Goal: Transaction & Acquisition: Book appointment/travel/reservation

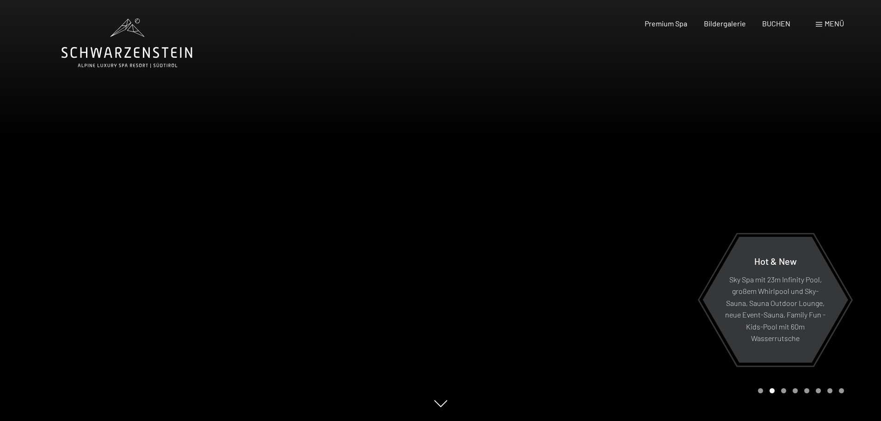
click at [828, 24] on span "Menü" at bounding box center [834, 23] width 19 height 9
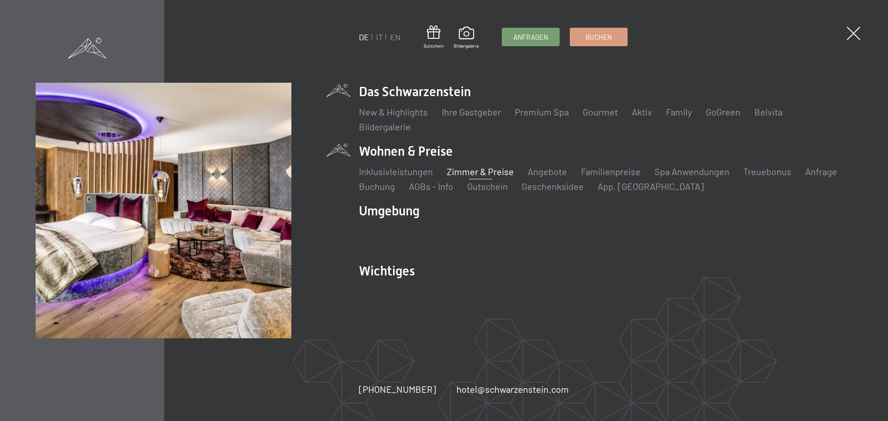
click at [489, 174] on link "Zimmer & Preise" at bounding box center [480, 171] width 67 height 11
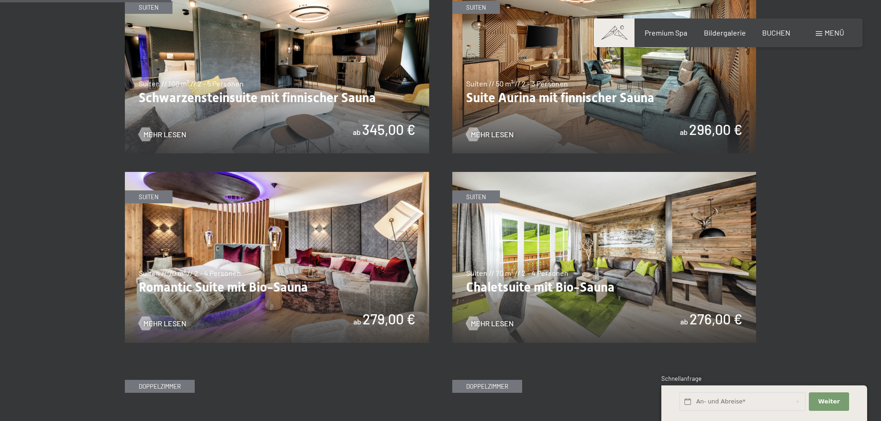
scroll to position [555, 0]
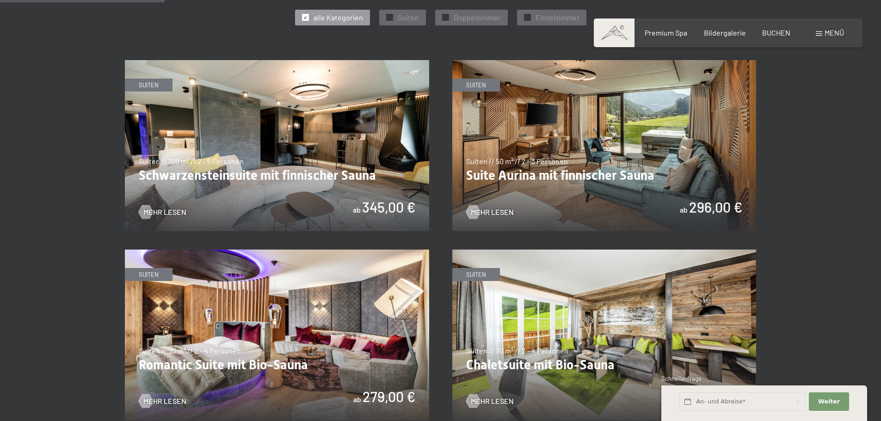
click at [373, 175] on img at bounding box center [277, 145] width 304 height 171
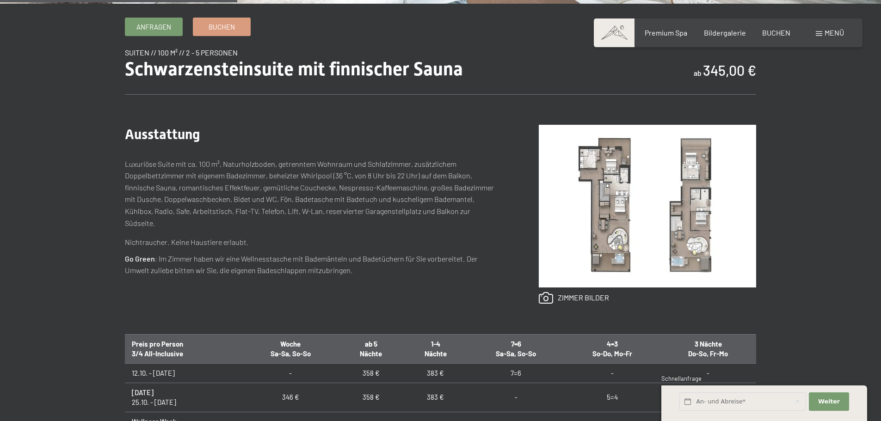
scroll to position [324, 0]
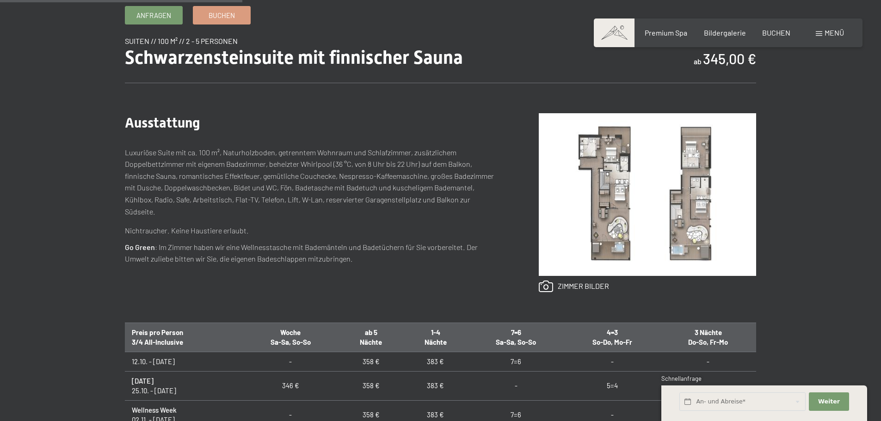
click at [621, 209] on img at bounding box center [647, 194] width 217 height 163
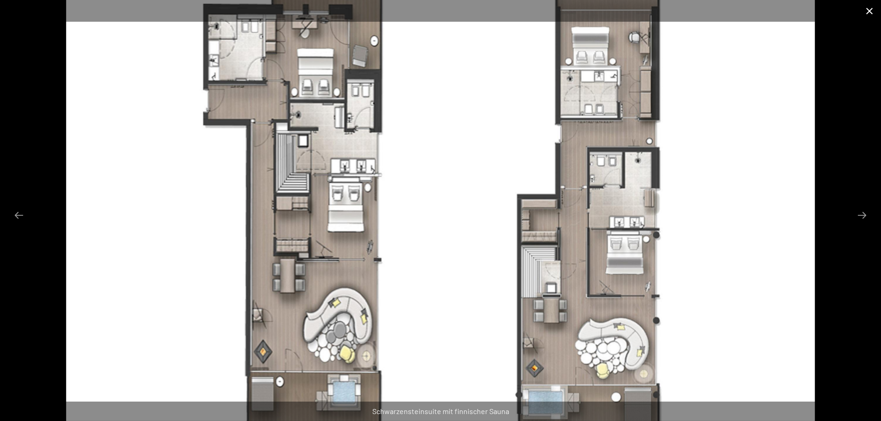
click at [870, 9] on button "Close gallery" at bounding box center [869, 11] width 23 height 22
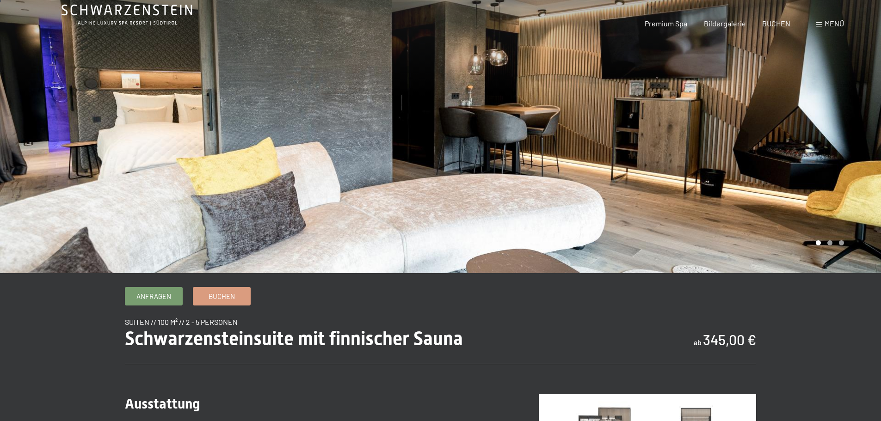
scroll to position [0, 0]
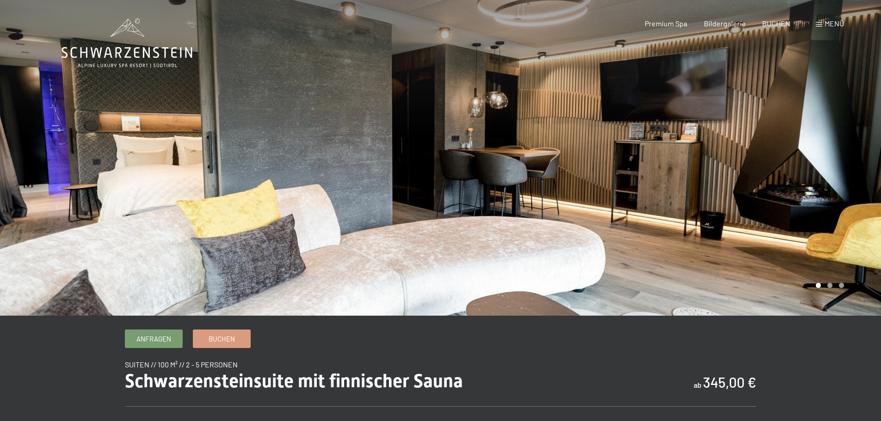
click at [108, 55] on icon at bounding box center [127, 42] width 131 height 49
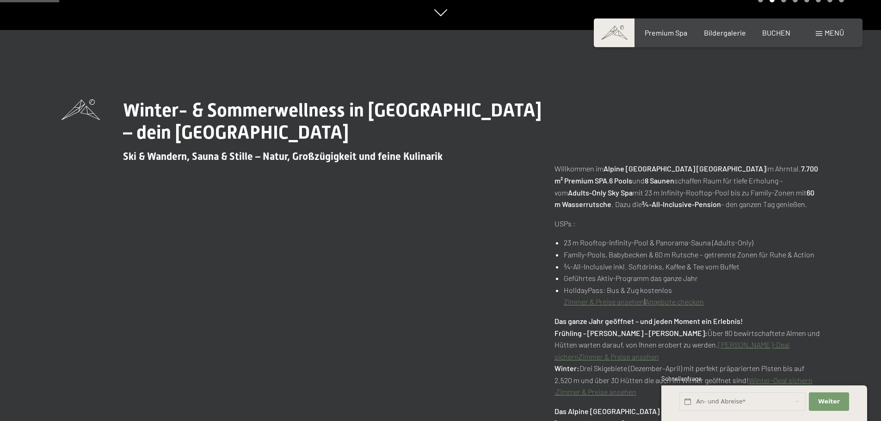
scroll to position [416, 0]
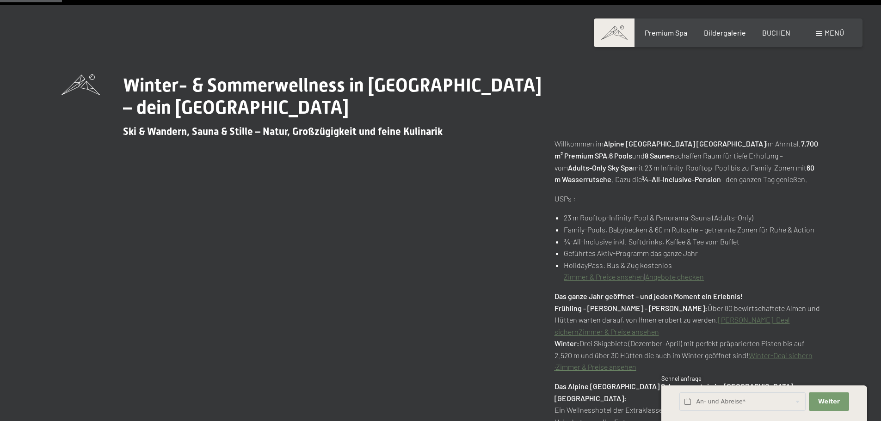
click at [668, 276] on link "Angebote checken" at bounding box center [674, 276] width 59 height 9
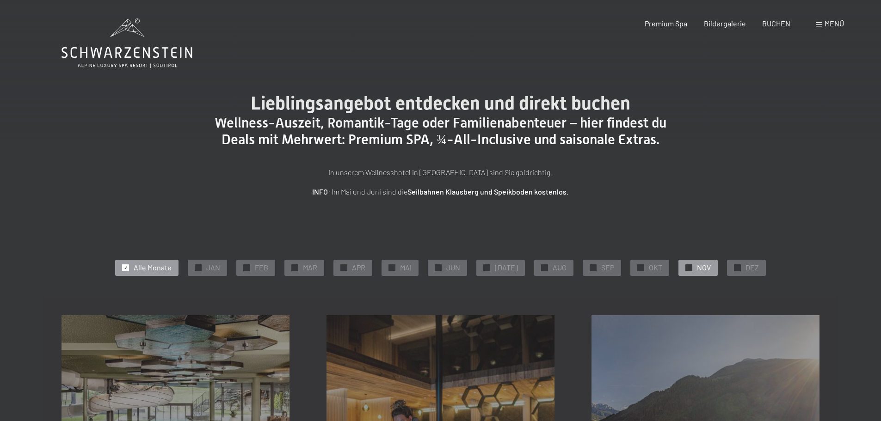
click at [697, 268] on span "NOV" at bounding box center [704, 268] width 14 height 10
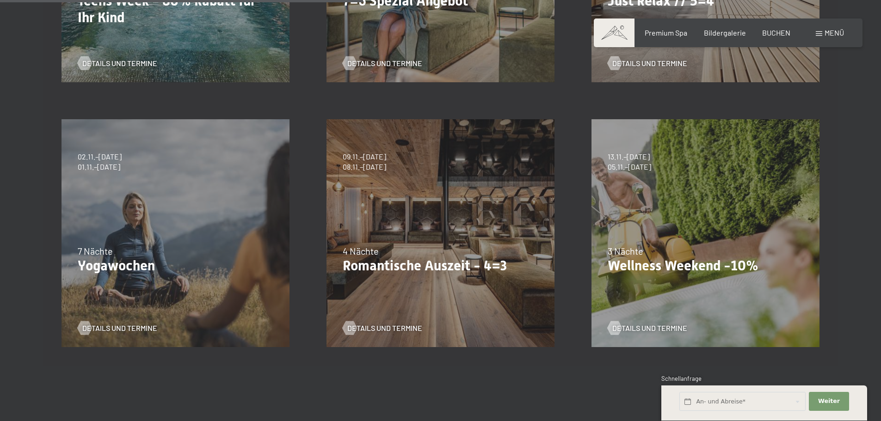
scroll to position [462, 0]
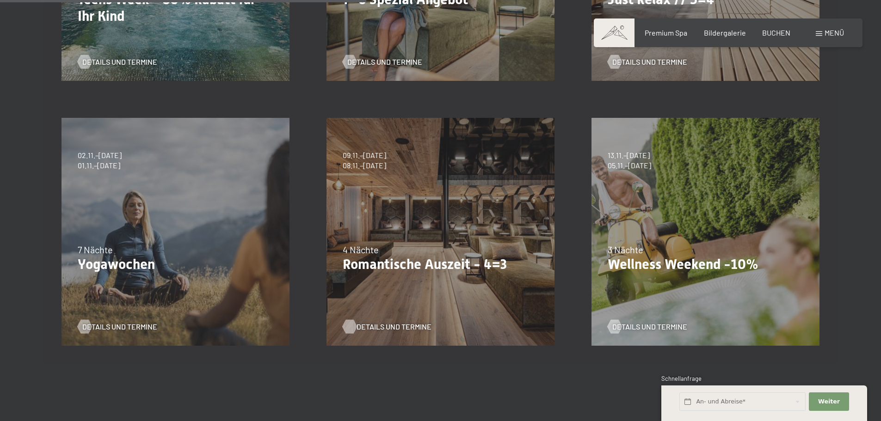
click at [408, 326] on span "Details und Termine" at bounding box center [394, 327] width 75 height 10
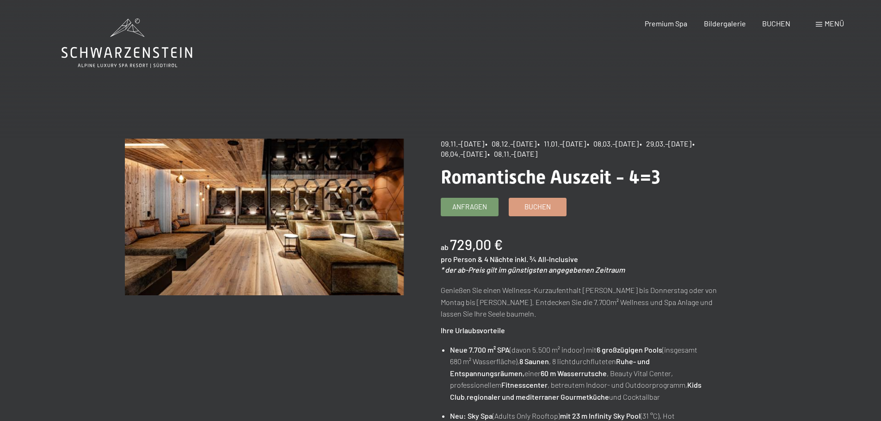
click at [150, 45] on icon at bounding box center [127, 42] width 131 height 49
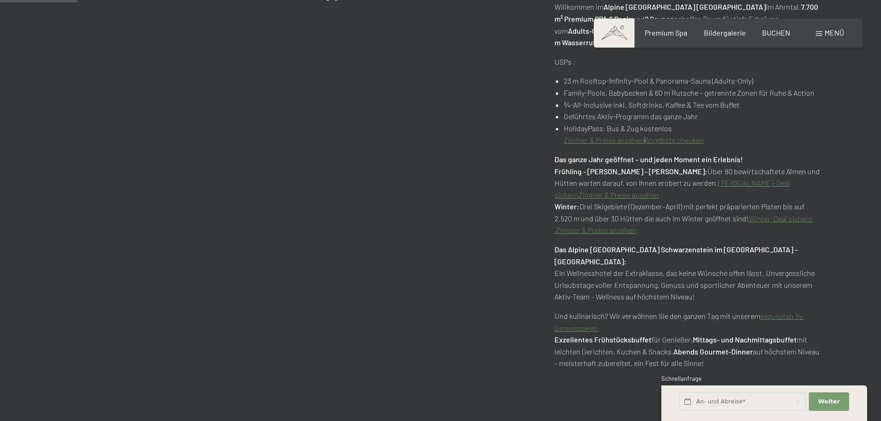
scroll to position [555, 0]
click at [775, 310] on link "exquisiten ¾-Genusspaket:" at bounding box center [679, 320] width 250 height 21
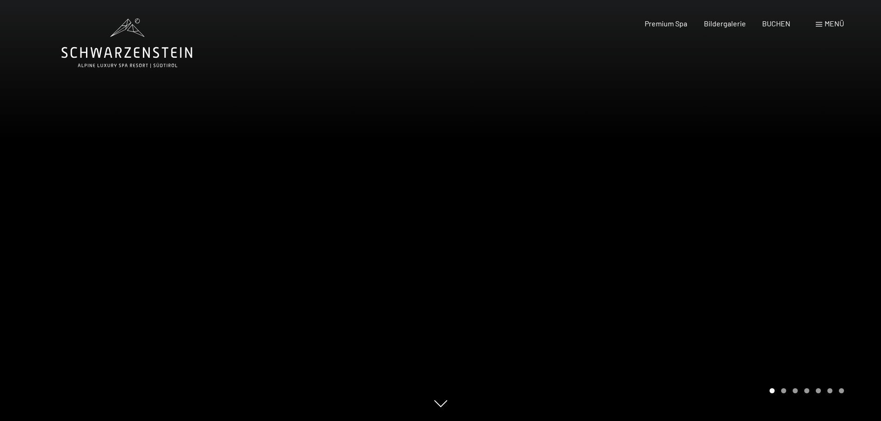
click at [826, 22] on span "Menü" at bounding box center [834, 23] width 19 height 9
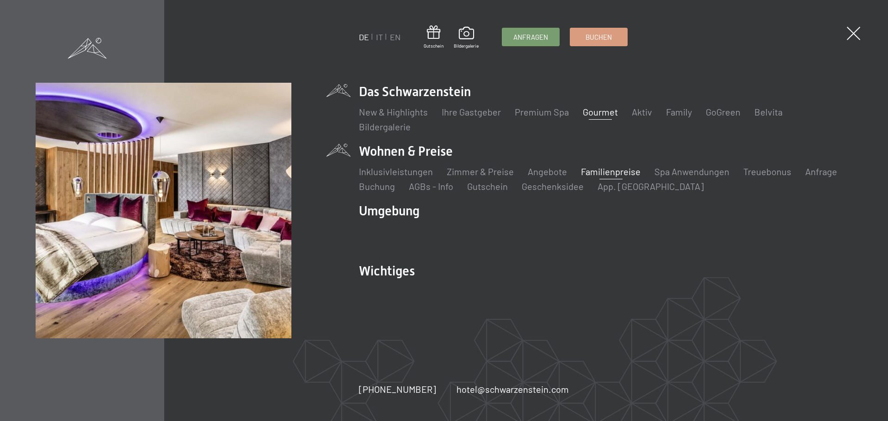
click at [625, 173] on link "Familienpreise" at bounding box center [611, 171] width 60 height 11
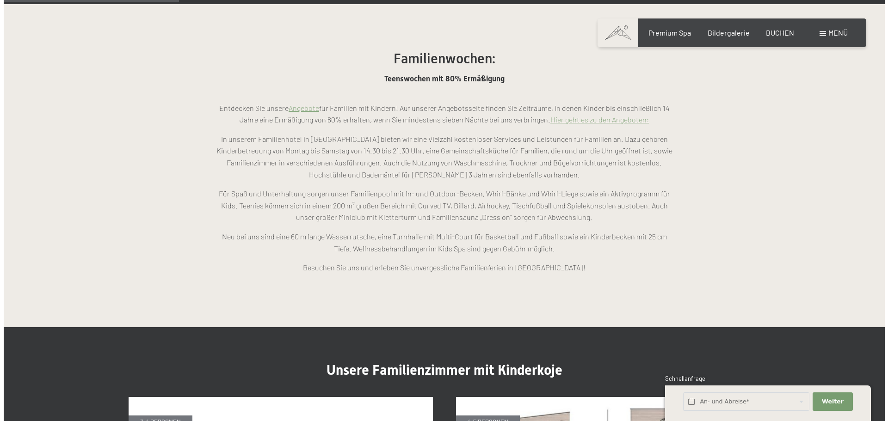
scroll to position [786, 0]
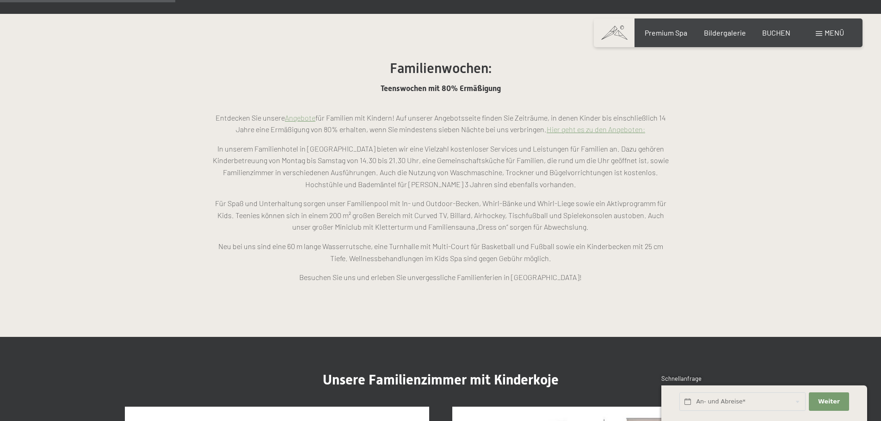
click at [822, 33] on span at bounding box center [819, 33] width 6 height 5
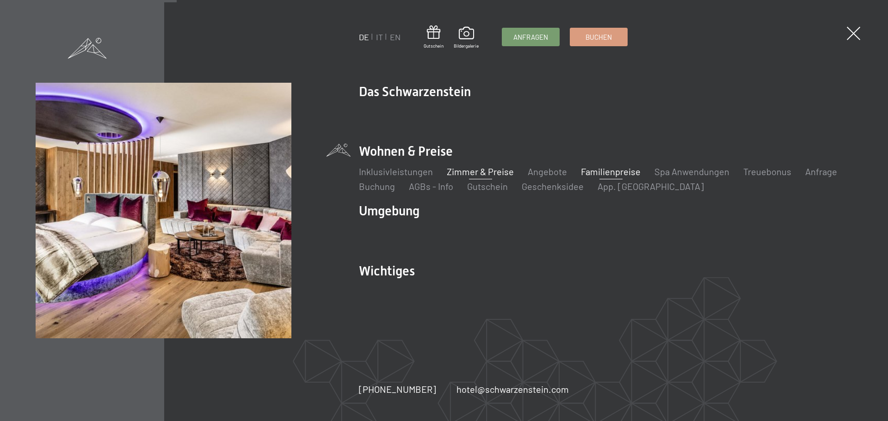
click at [478, 170] on link "Zimmer & Preise" at bounding box center [480, 171] width 67 height 11
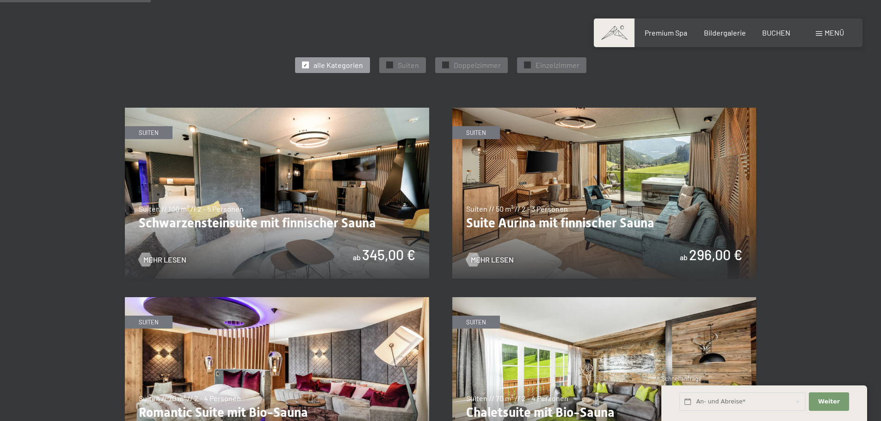
scroll to position [509, 0]
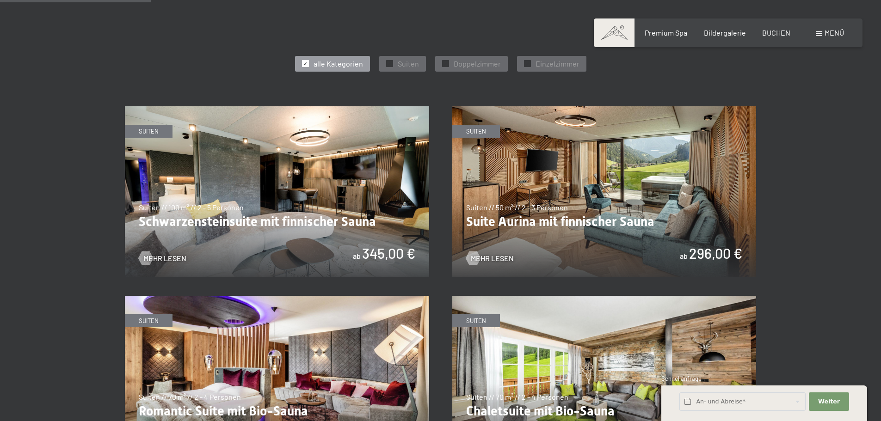
click at [520, 220] on img at bounding box center [604, 191] width 304 height 171
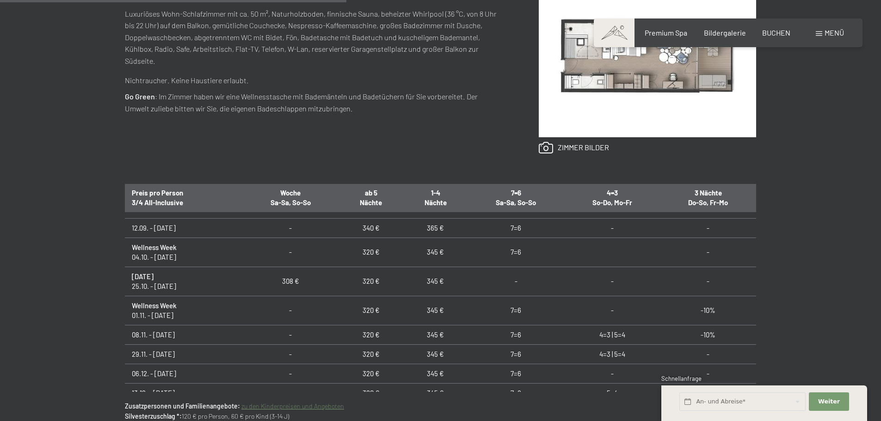
scroll to position [773, 0]
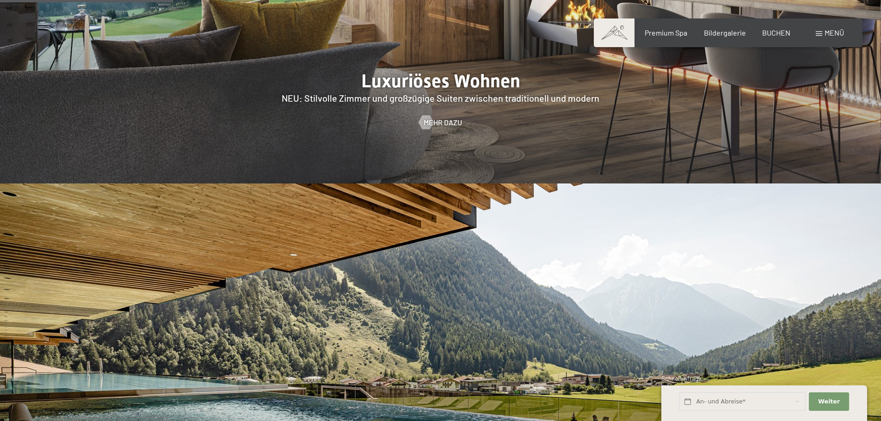
scroll to position [1202, 0]
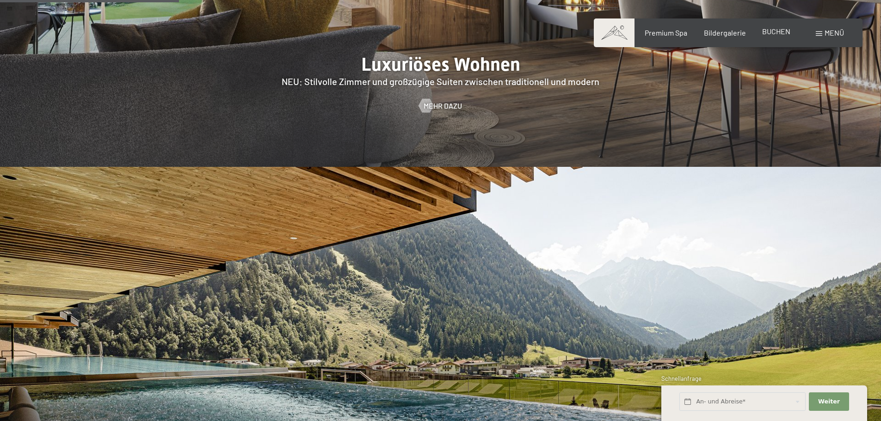
click at [782, 33] on span "BUCHEN" at bounding box center [776, 31] width 28 height 9
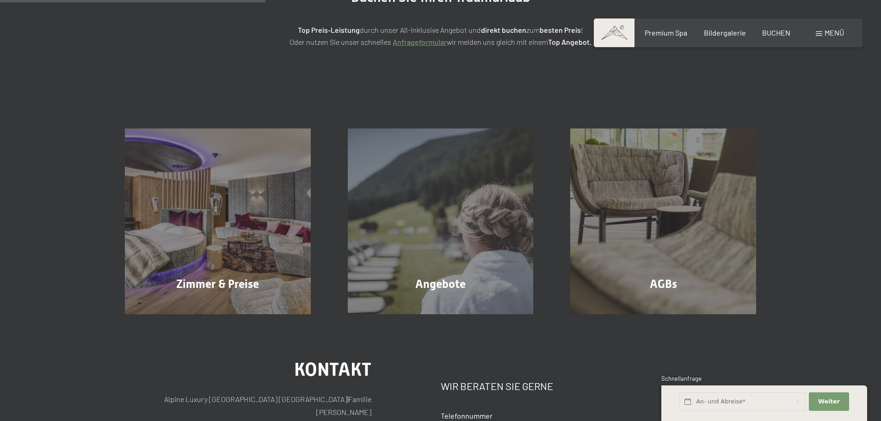
scroll to position [139, 0]
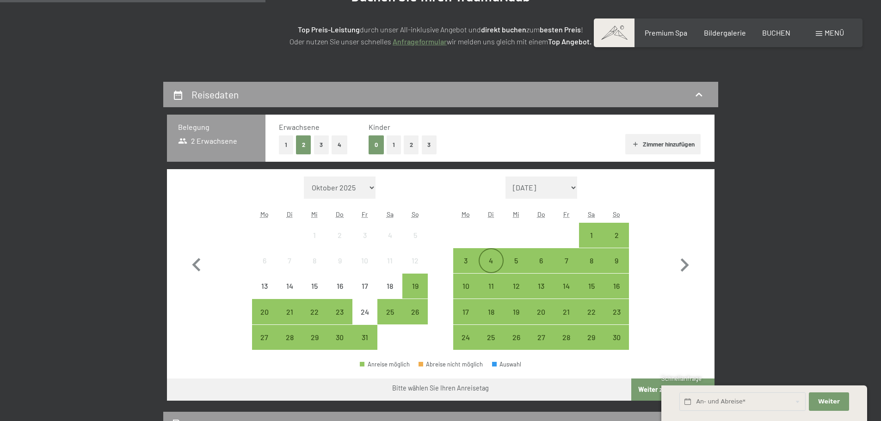
click at [494, 263] on div "4" at bounding box center [491, 268] width 23 height 23
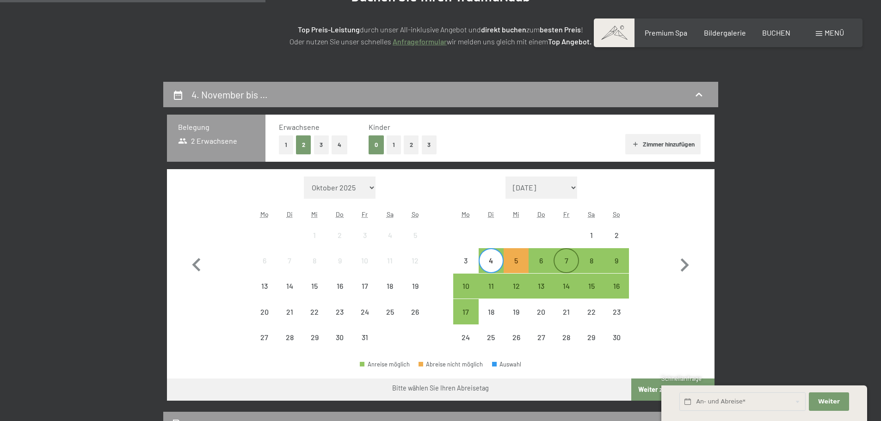
click at [573, 261] on div "7" at bounding box center [565, 268] width 23 height 23
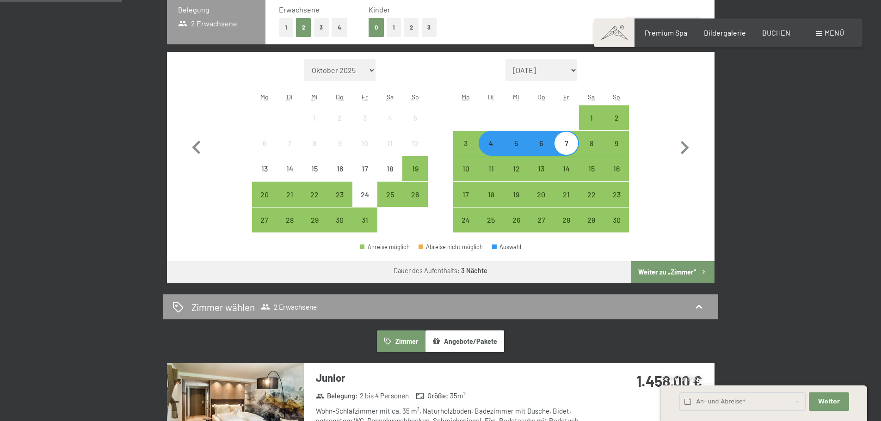
scroll to position [277, 0]
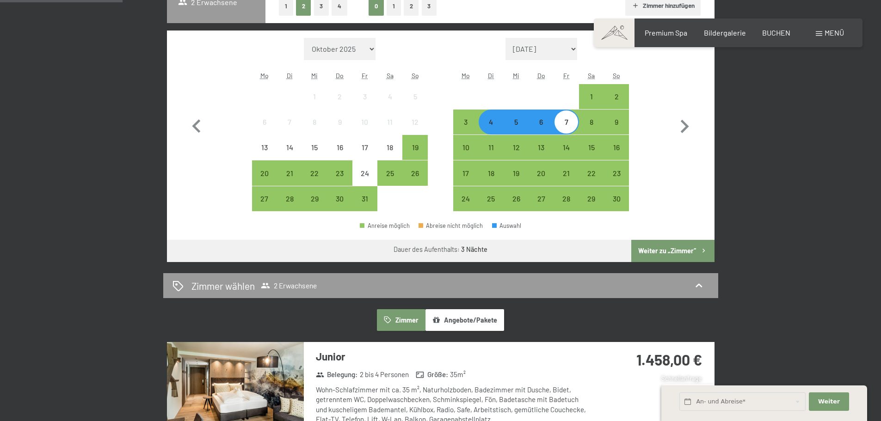
click at [674, 249] on button "Weiter zu „Zimmer“" at bounding box center [672, 251] width 83 height 22
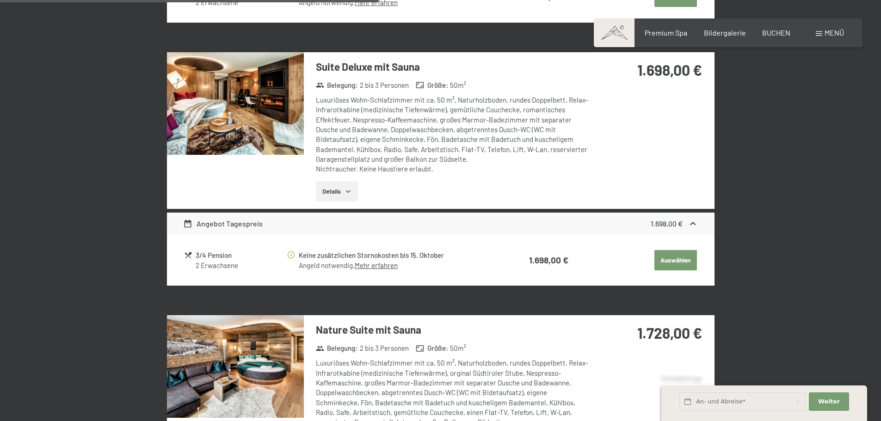
scroll to position [729, 0]
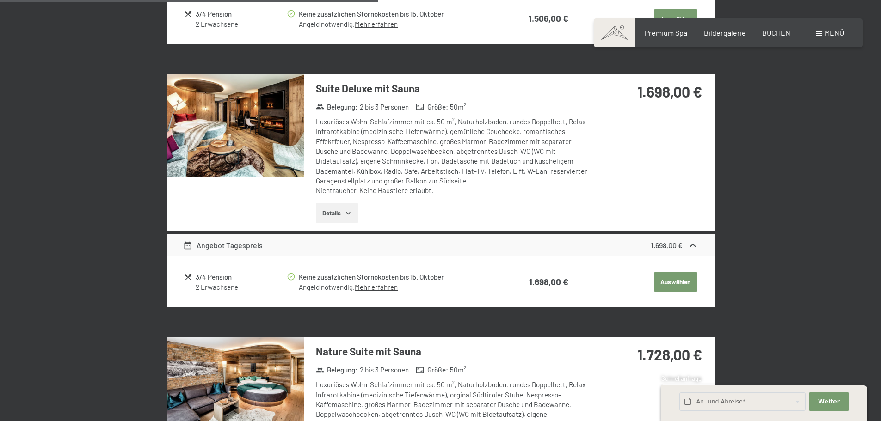
click at [355, 211] on button "Details" at bounding box center [337, 213] width 42 height 20
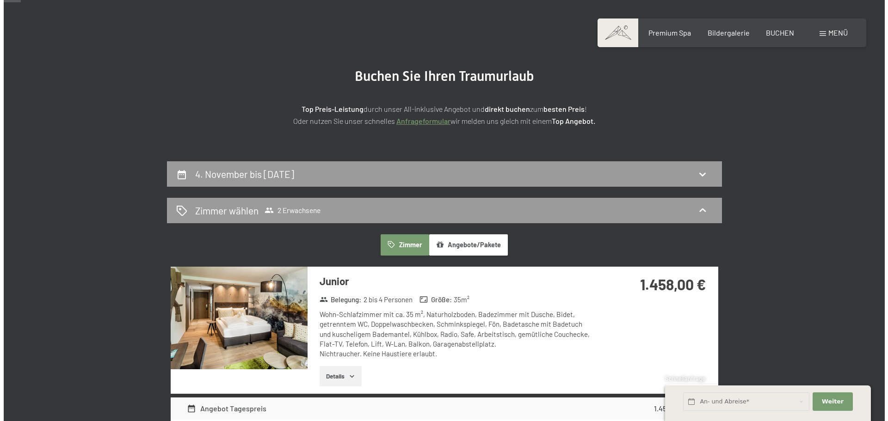
scroll to position [36, 0]
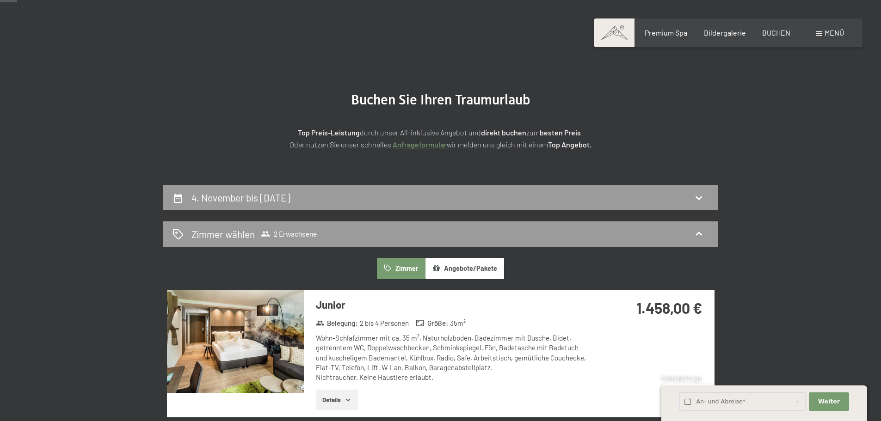
click at [826, 36] on span "Menü" at bounding box center [834, 32] width 19 height 9
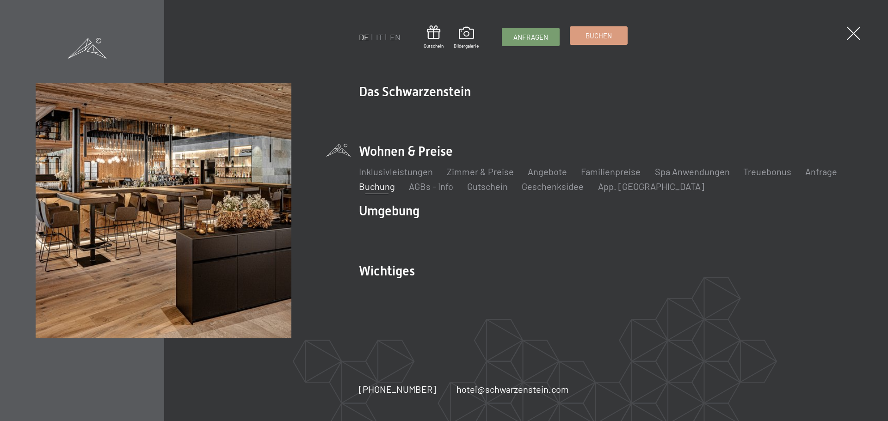
click at [590, 35] on span "Buchen" at bounding box center [598, 36] width 26 height 10
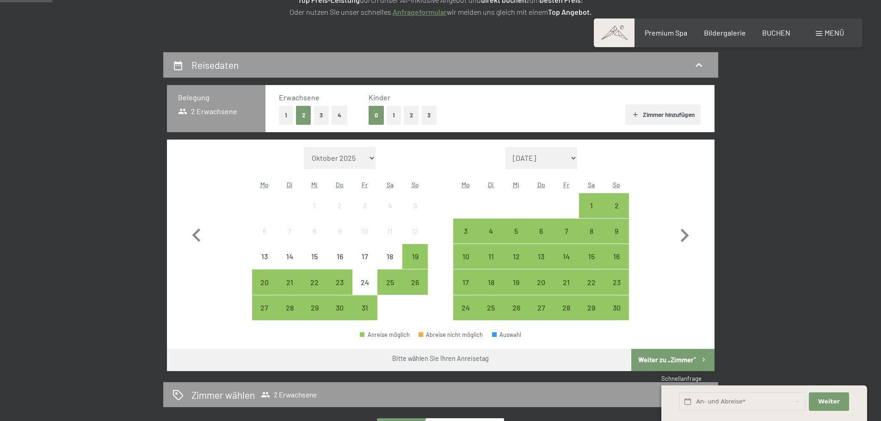
scroll to position [185, 0]
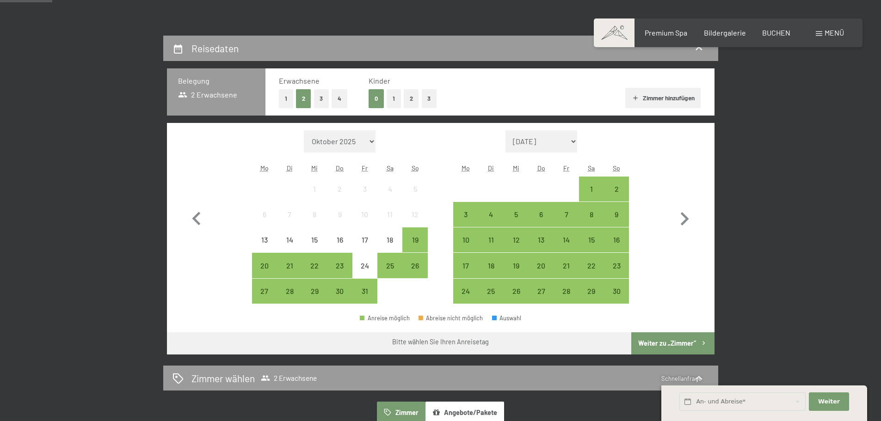
click at [394, 97] on button "1" at bounding box center [394, 98] width 14 height 19
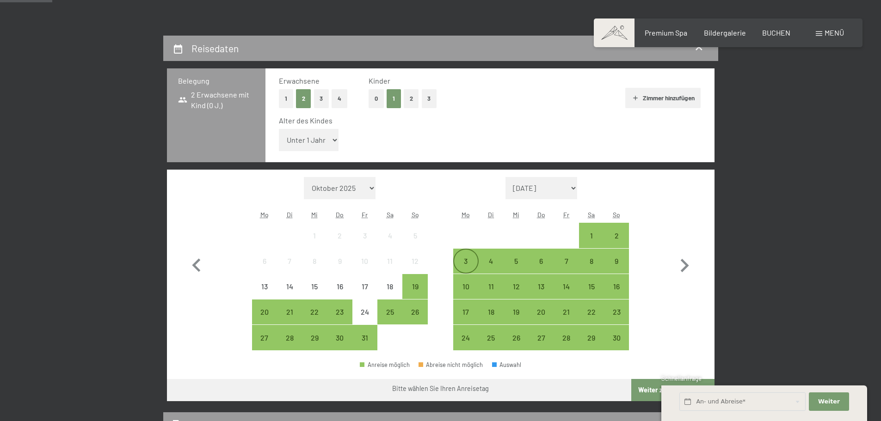
click at [459, 265] on div "3" at bounding box center [465, 269] width 23 height 23
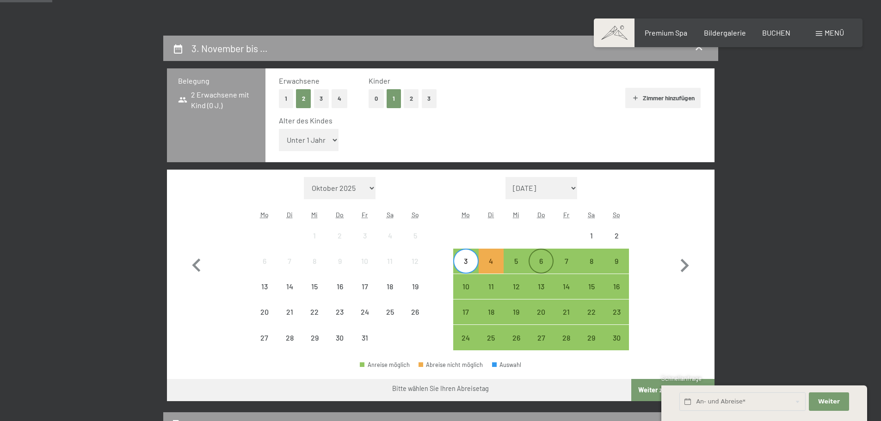
click at [541, 261] on div "6" at bounding box center [541, 269] width 23 height 23
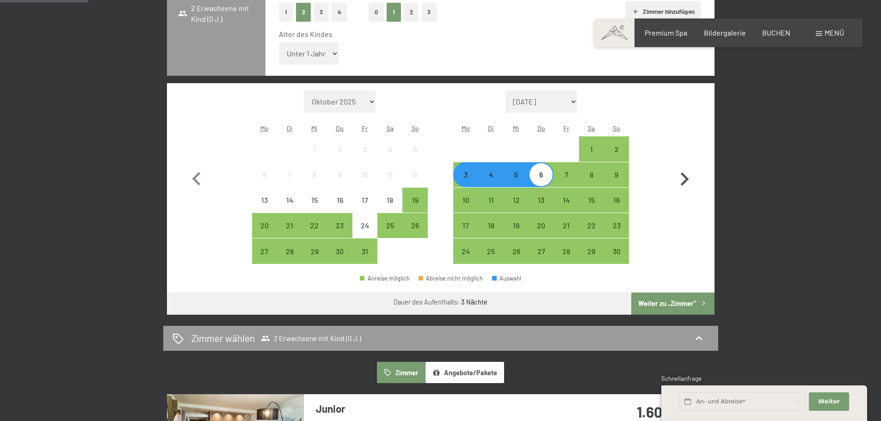
scroll to position [277, 0]
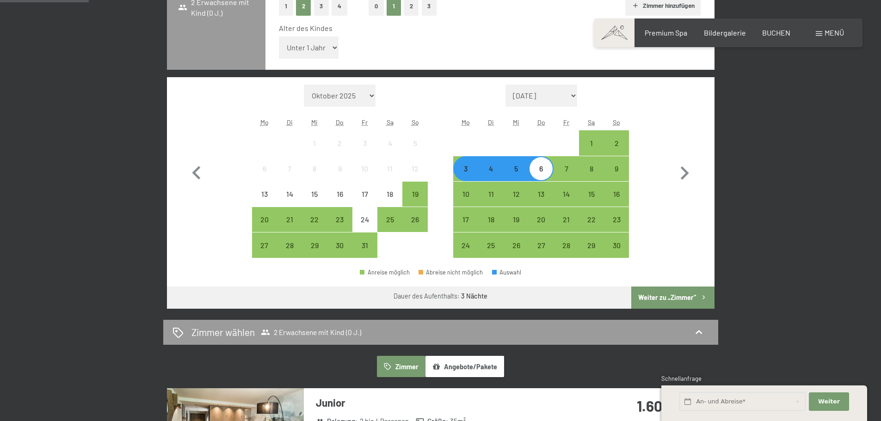
click at [688, 297] on button "Weiter zu „Zimmer“" at bounding box center [672, 298] width 83 height 22
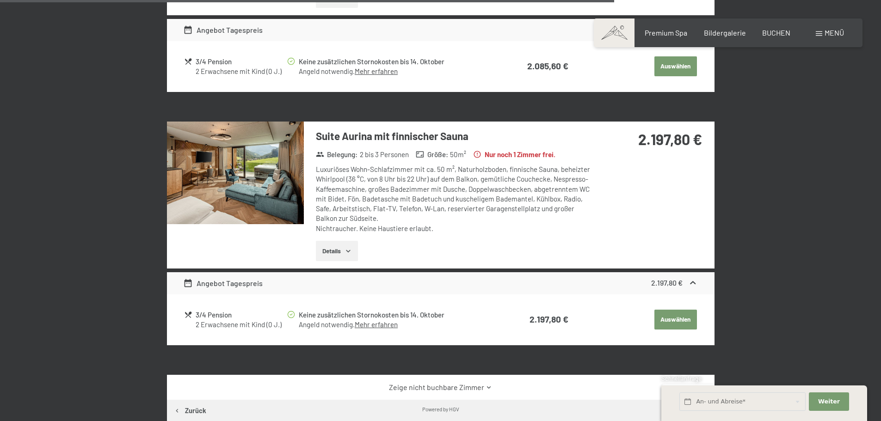
scroll to position [1747, 0]
